Goal: Information Seeking & Learning: Learn about a topic

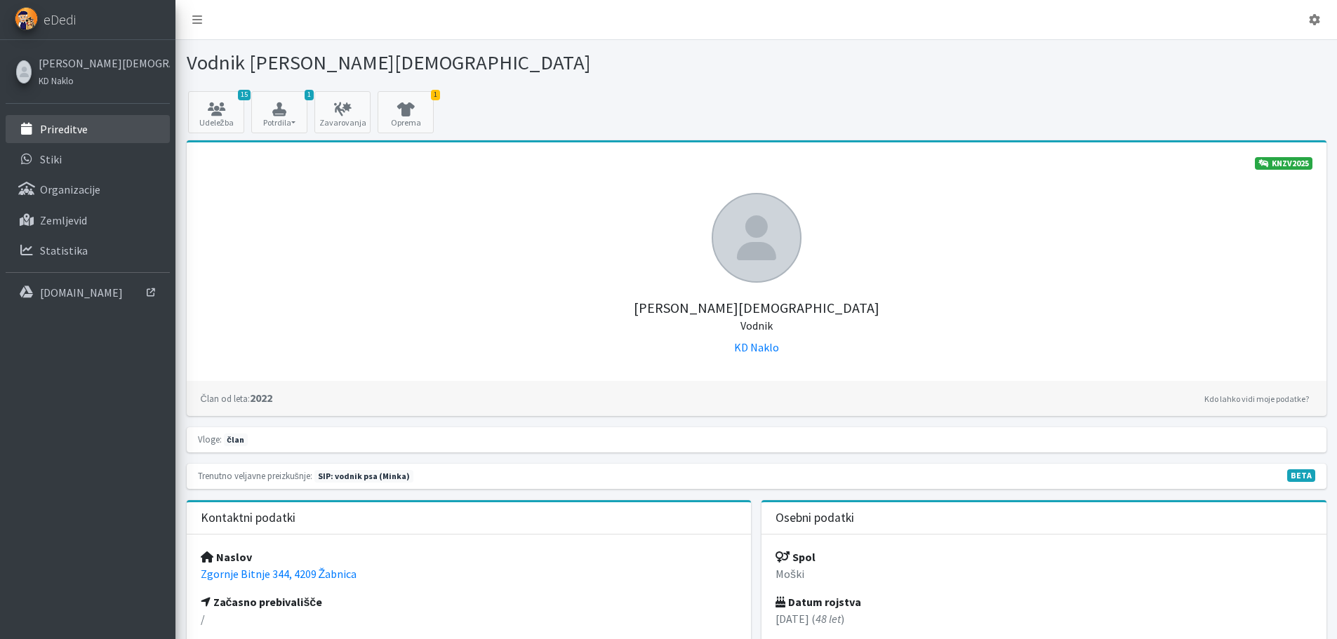
click at [69, 128] on p "Prireditve" at bounding box center [64, 129] width 48 height 14
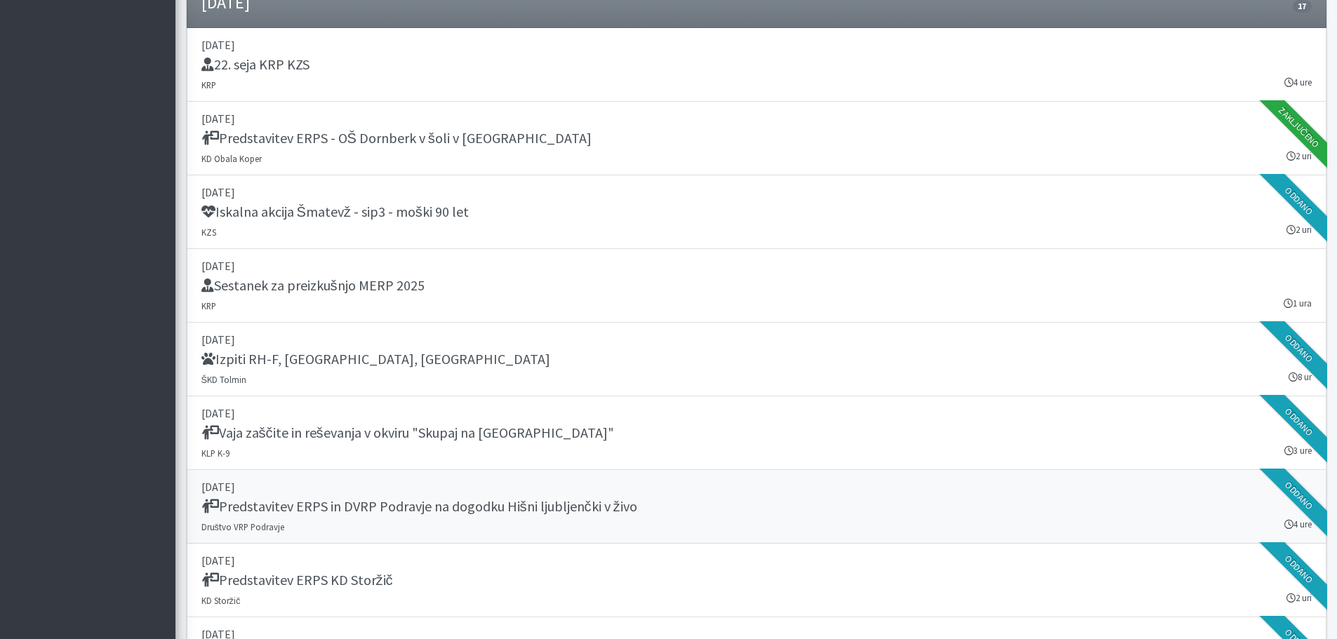
scroll to position [1123, 0]
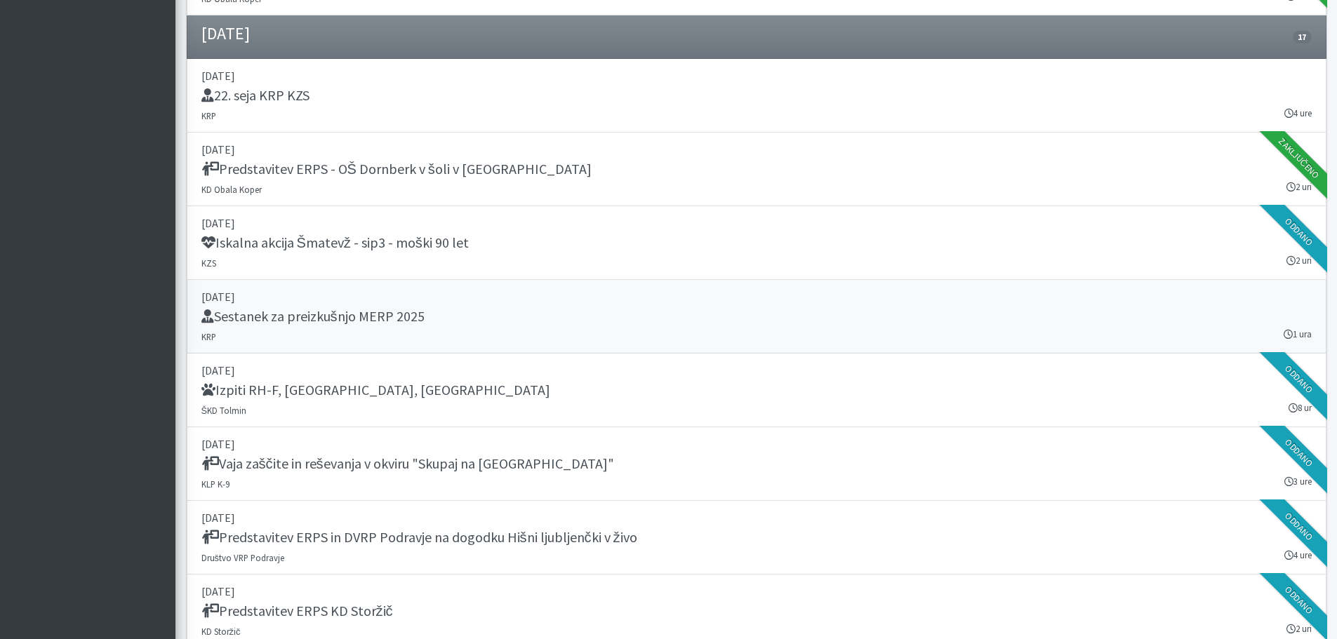
click at [401, 321] on h5 "Sestanek za preizkušnjo MERP 2025" at bounding box center [312, 316] width 223 height 17
click at [309, 95] on h5 "22. seja KRP KZS" at bounding box center [255, 95] width 108 height 17
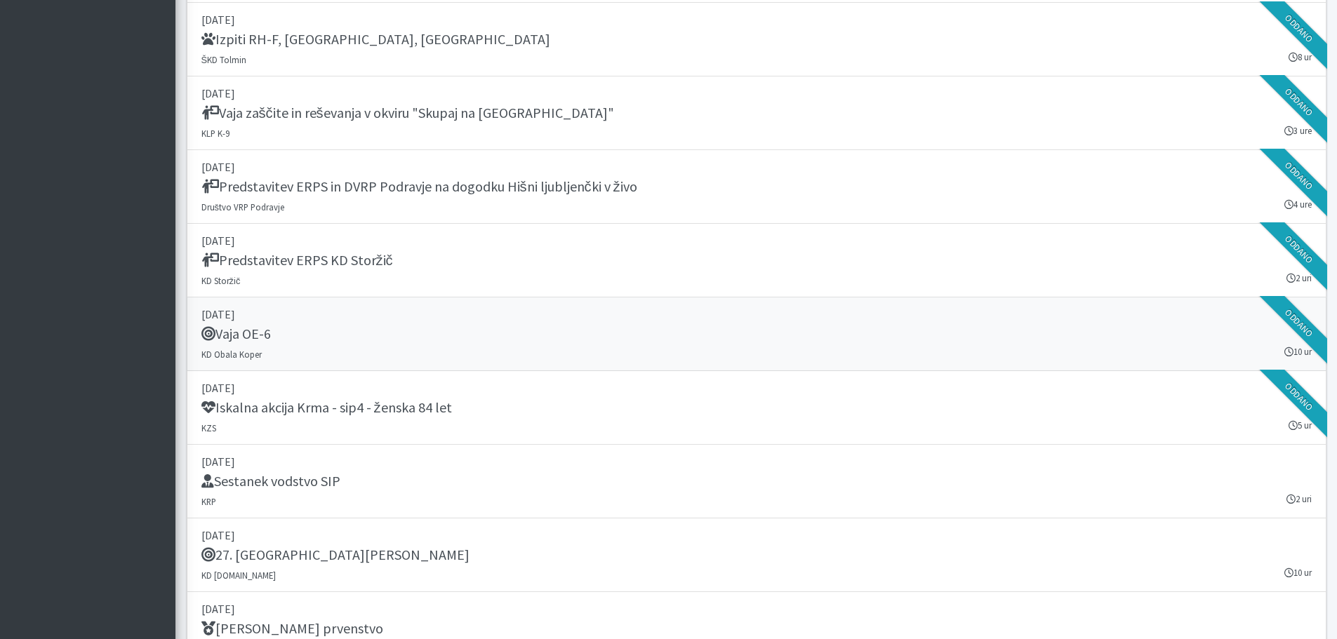
scroll to position [1544, 0]
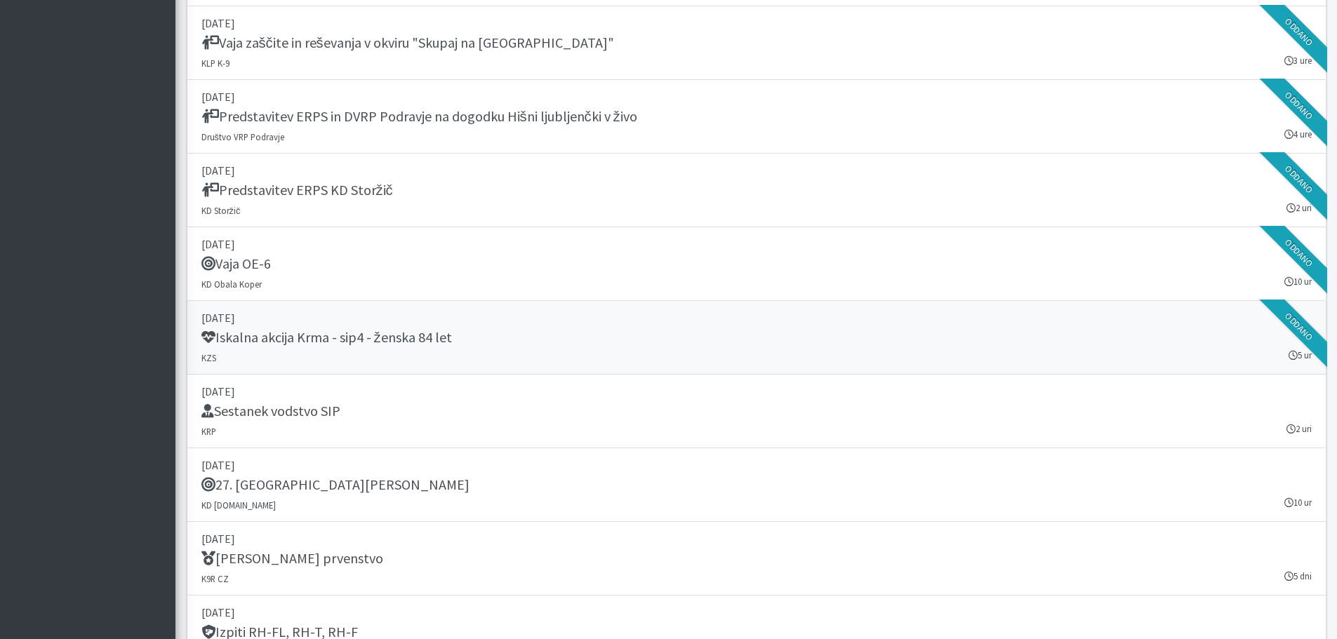
click at [347, 341] on h5 "Iskalna akcija Krma - sip4 - ženska 84 let" at bounding box center [326, 337] width 251 height 17
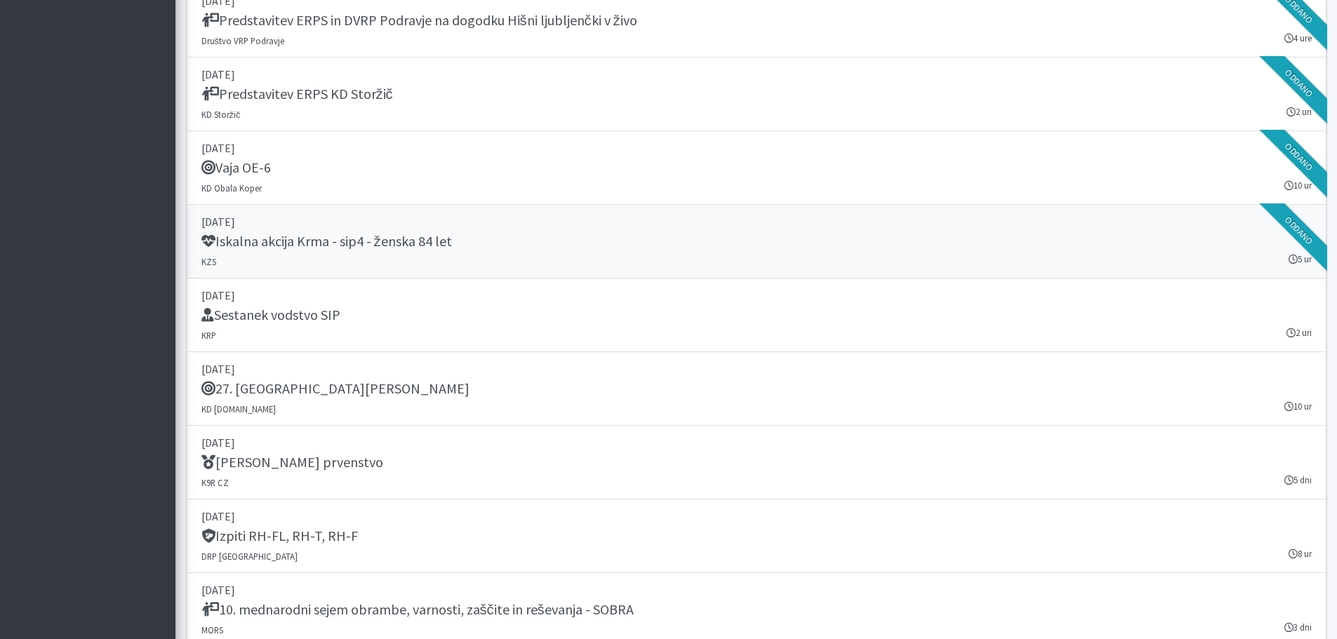
scroll to position [1684, 0]
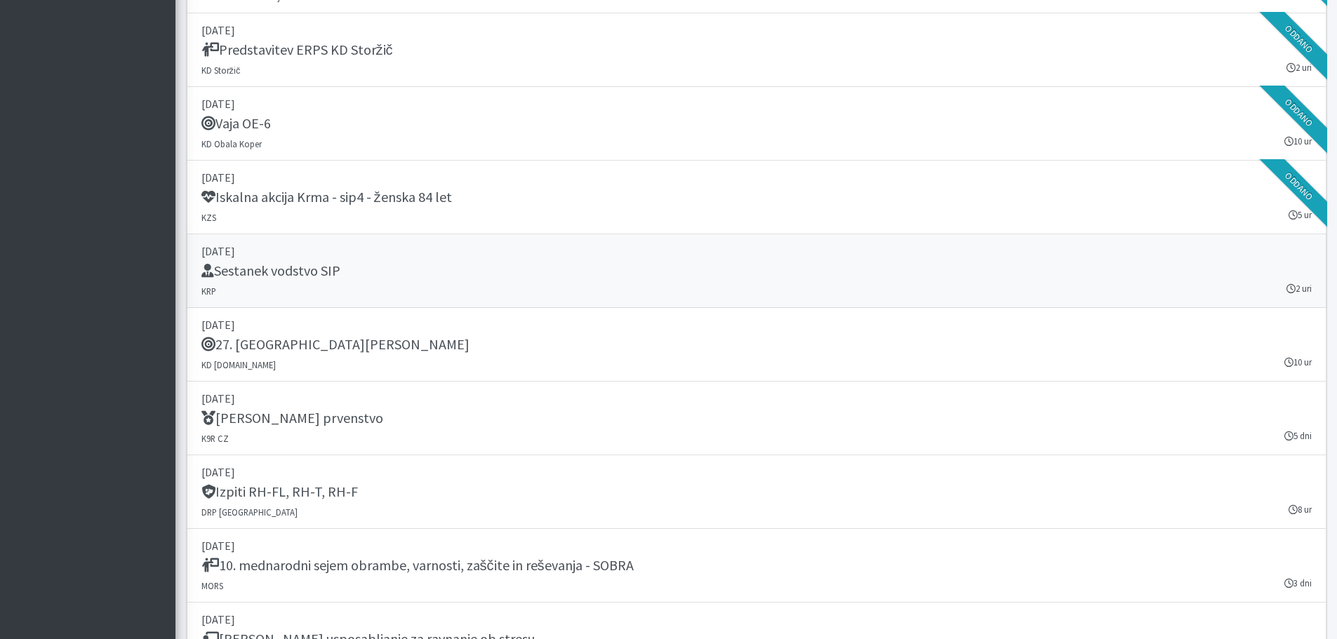
click at [326, 274] on h5 "Sestanek vodstvo SIP" at bounding box center [270, 270] width 139 height 17
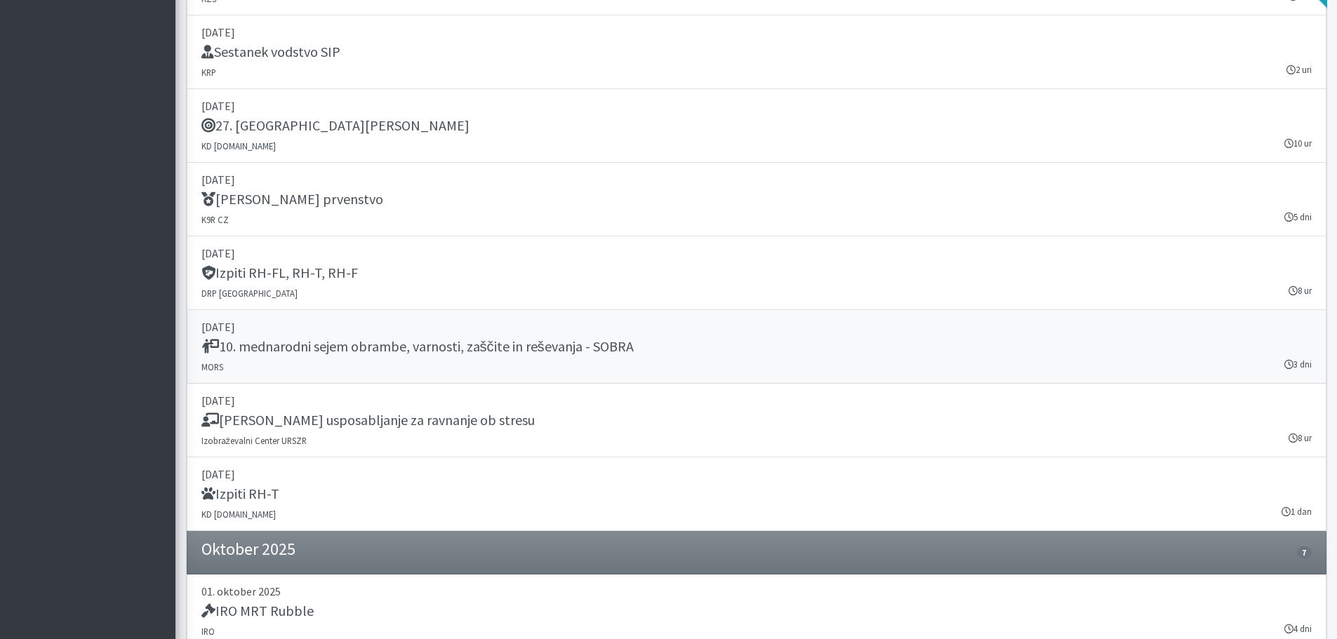
scroll to position [1965, 0]
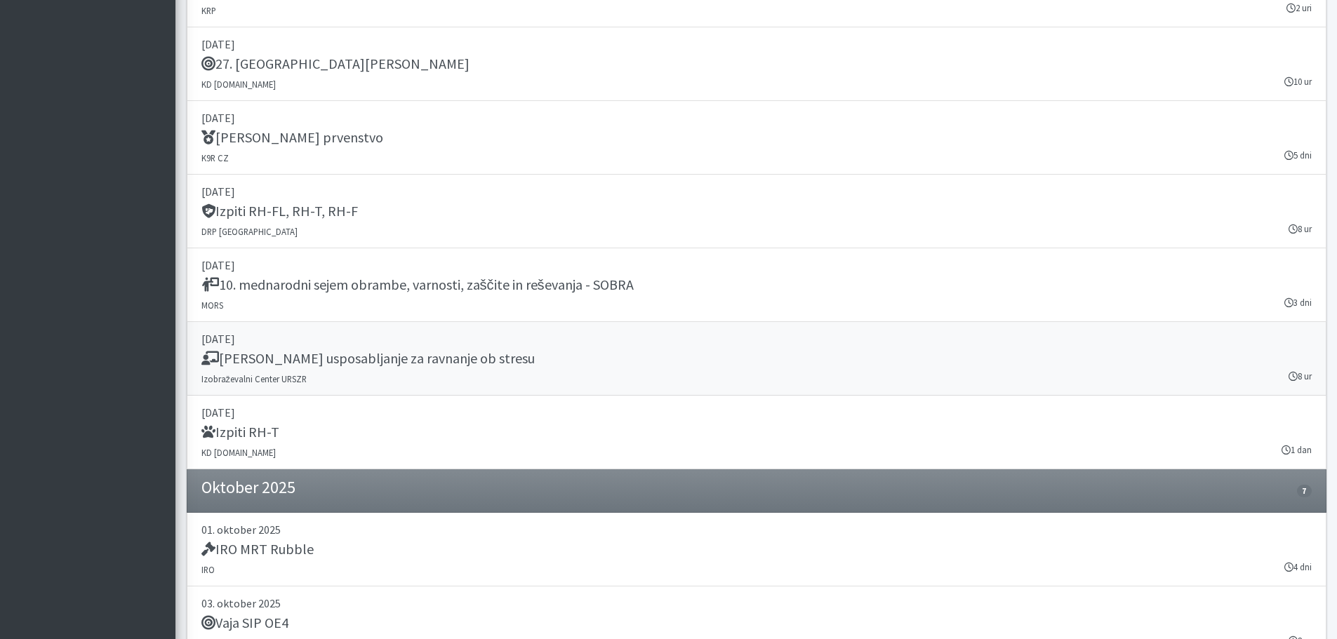
click at [444, 363] on h5 "Temeljno usposabljanje za ravnanje ob stresu" at bounding box center [367, 358] width 333 height 17
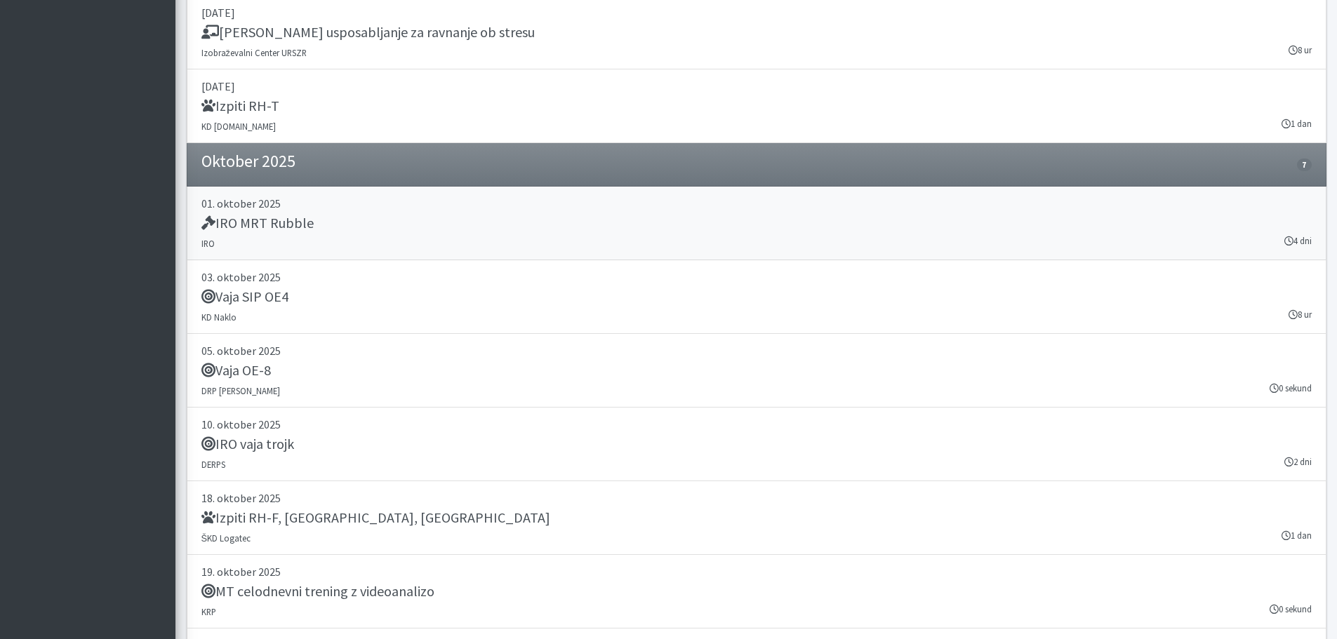
scroll to position [2316, 0]
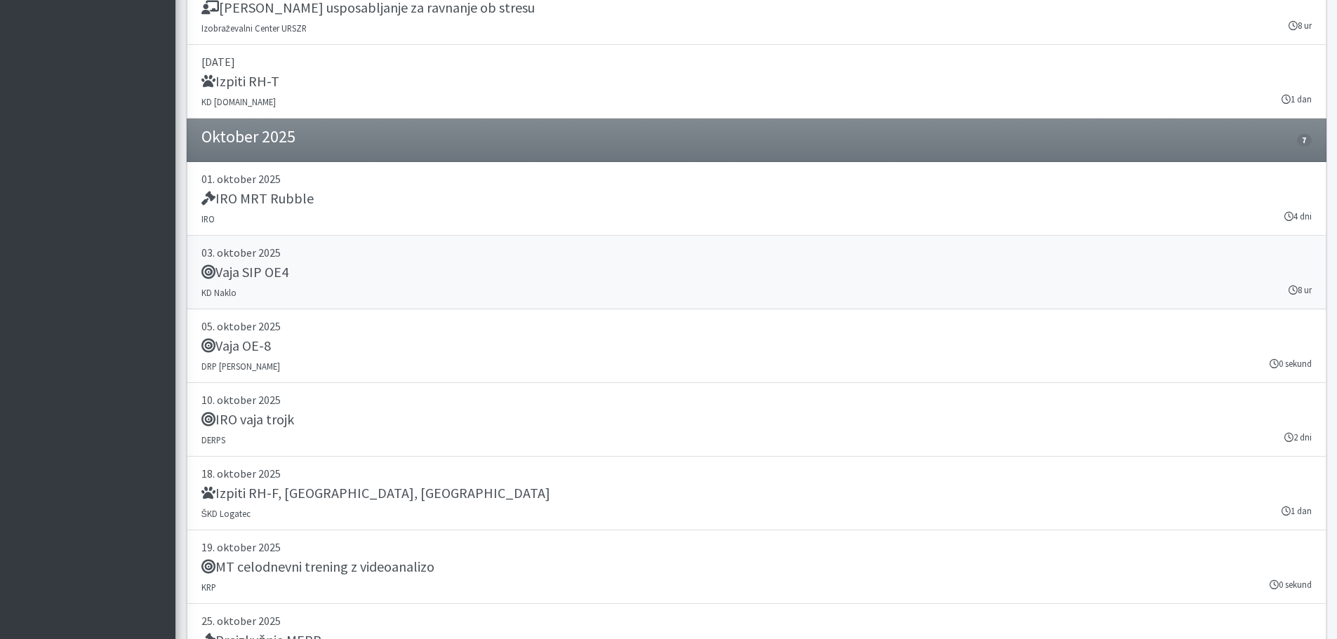
click at [272, 269] on h5 "Vaja SIP OE4" at bounding box center [244, 272] width 87 height 17
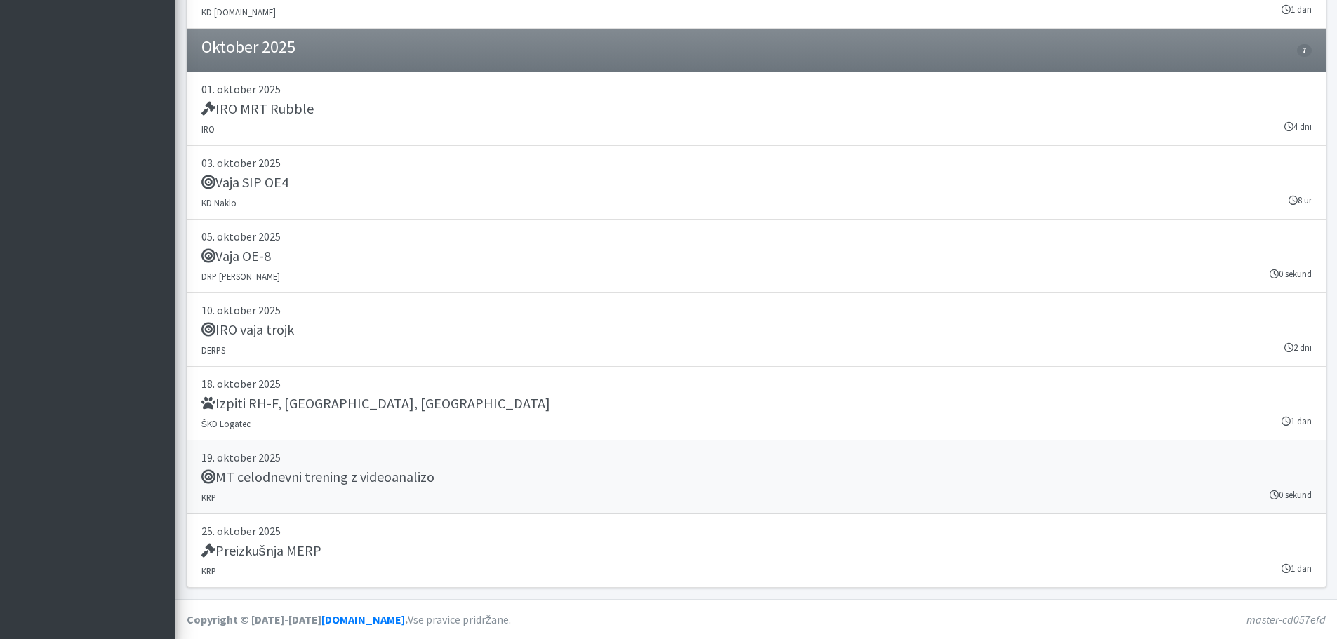
scroll to position [1984, 0]
